Goal: Find specific page/section: Find specific page/section

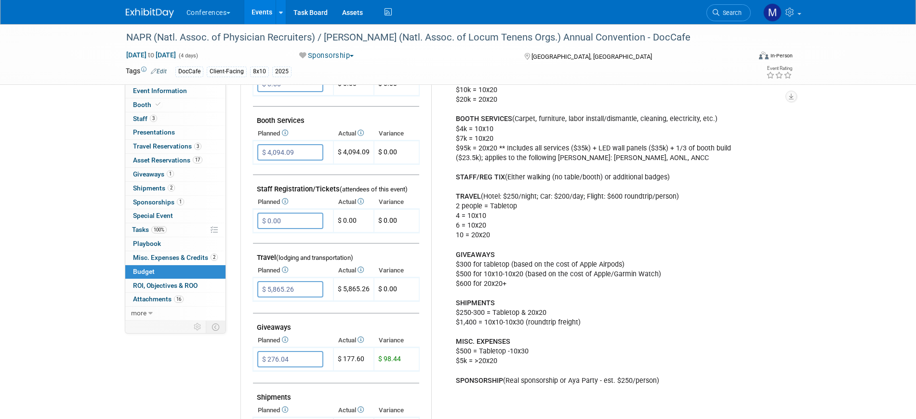
scroll to position [234, 0]
click at [744, 9] on link "Search" at bounding box center [729, 12] width 44 height 17
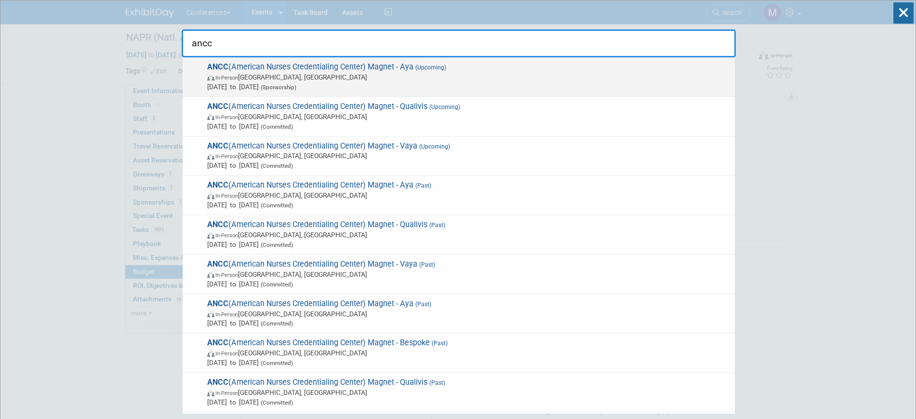
type input "ancc"
click at [342, 58] on div "ANCC (American Nurses Credentialing Center) Magnet - Aya (Upcoming) In-Person A…" at bounding box center [459, 77] width 552 height 40
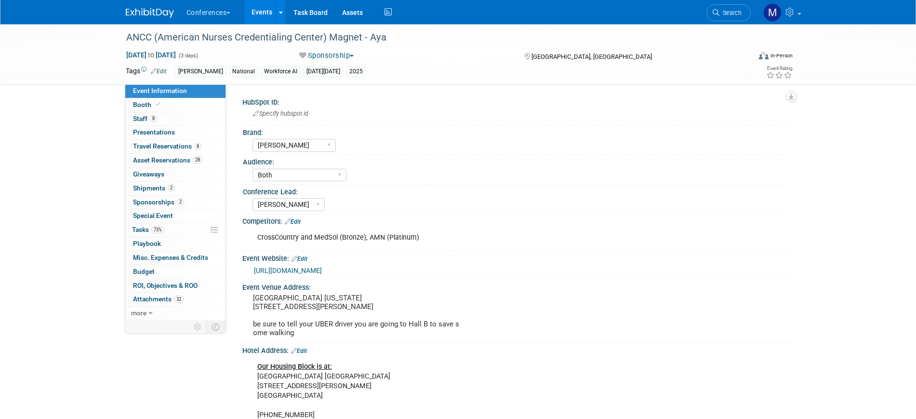
select select "[PERSON_NAME]"
select select "Both"
select select "[PERSON_NAME]"
click at [322, 267] on link "[URL][DOMAIN_NAME]" at bounding box center [288, 271] width 68 height 8
